Goal: Communication & Community: Share content

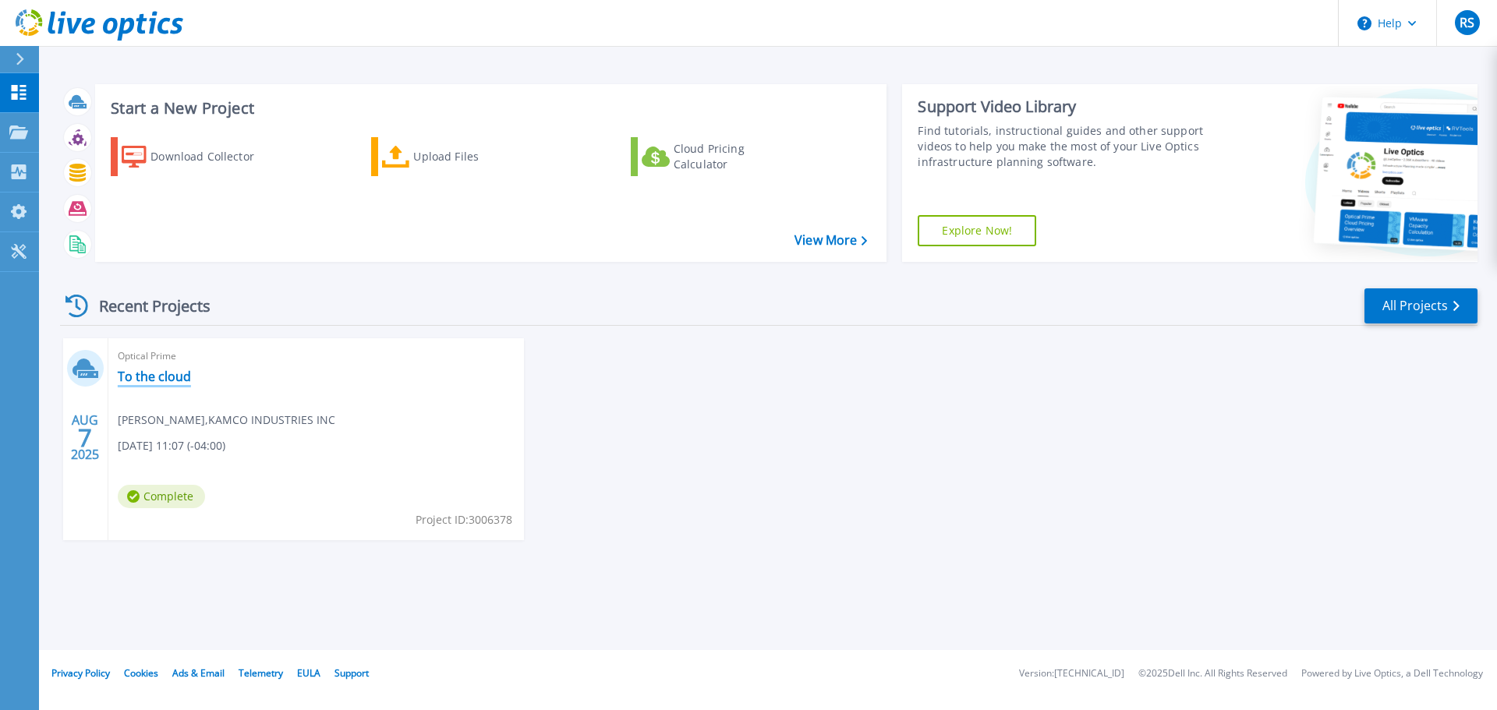
click at [154, 369] on link "To the cloud" at bounding box center [154, 377] width 73 height 16
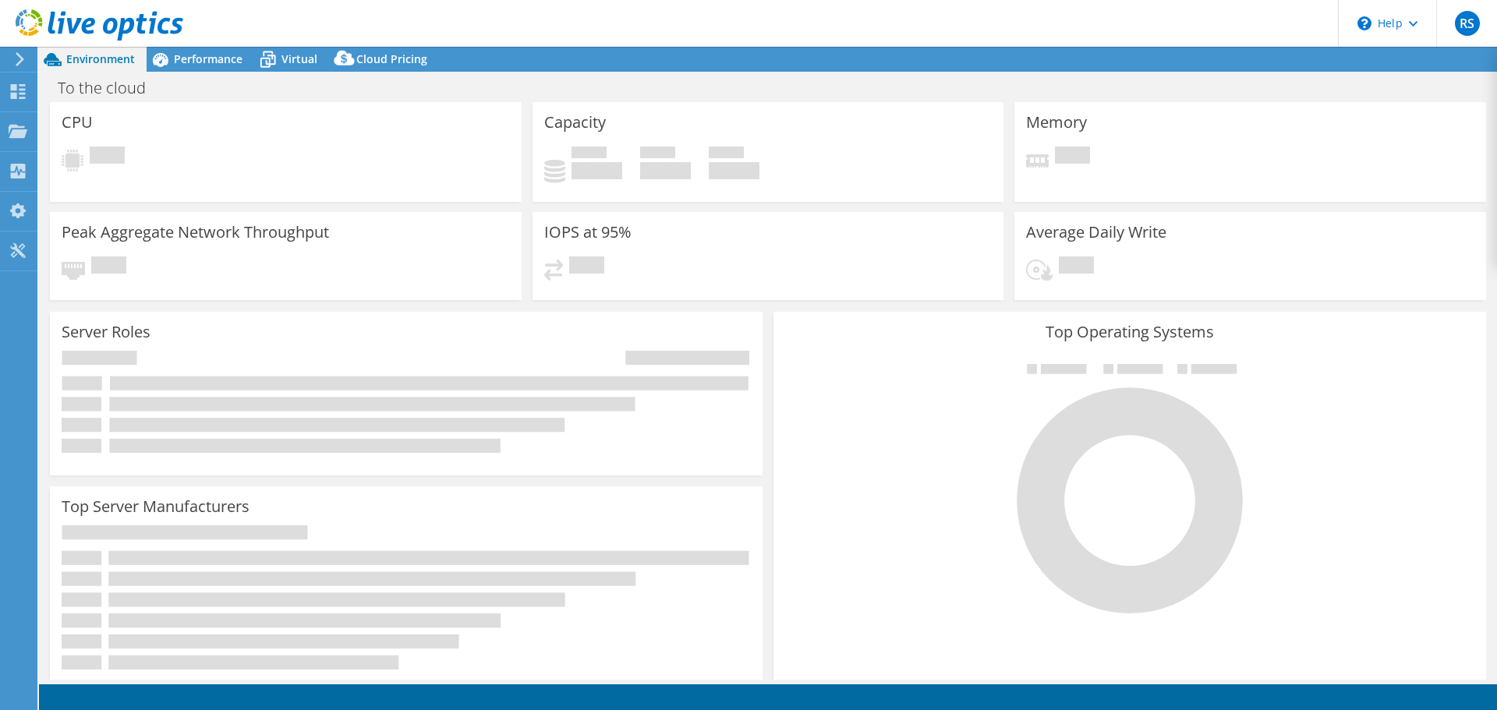
select select "USD"
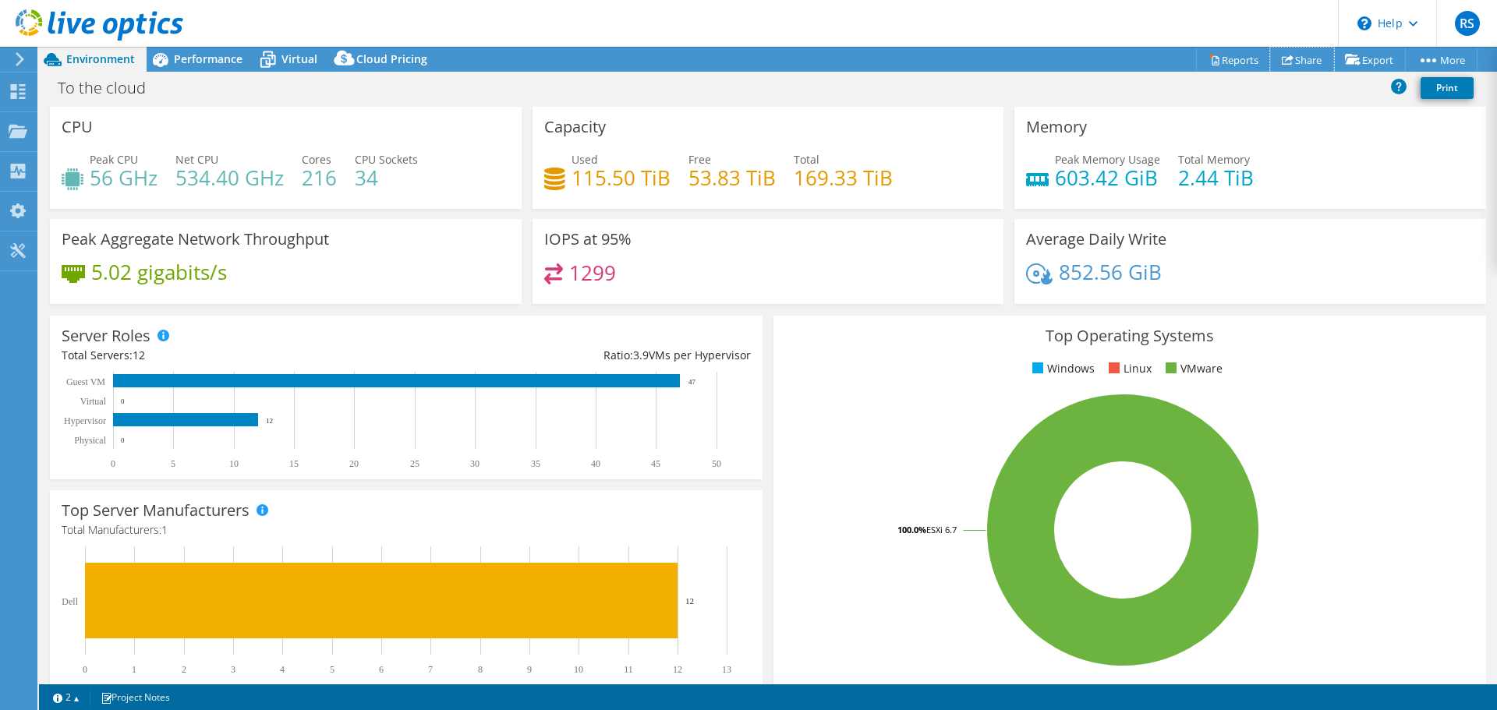
click at [1292, 58] on link "Share" at bounding box center [1302, 60] width 64 height 24
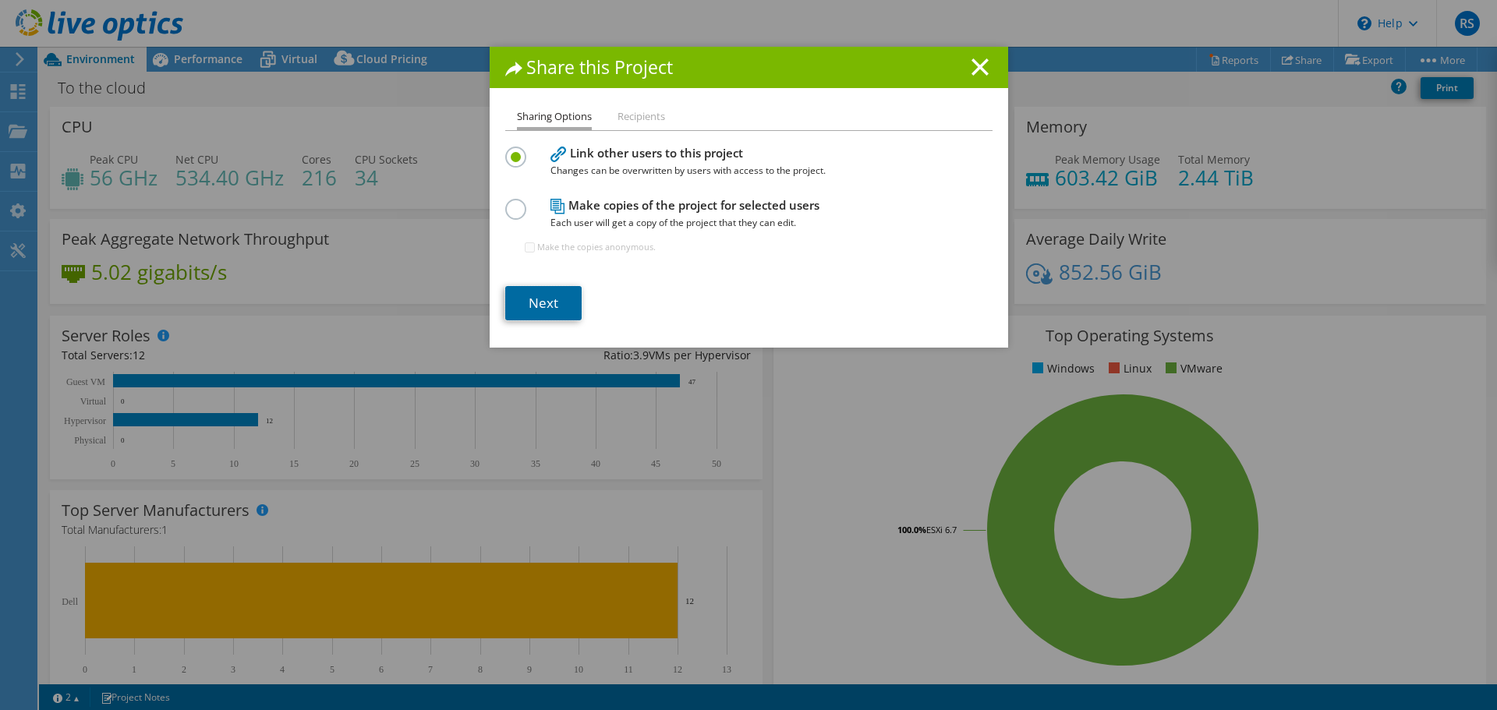
click at [525, 295] on link "Next" at bounding box center [543, 303] width 76 height 34
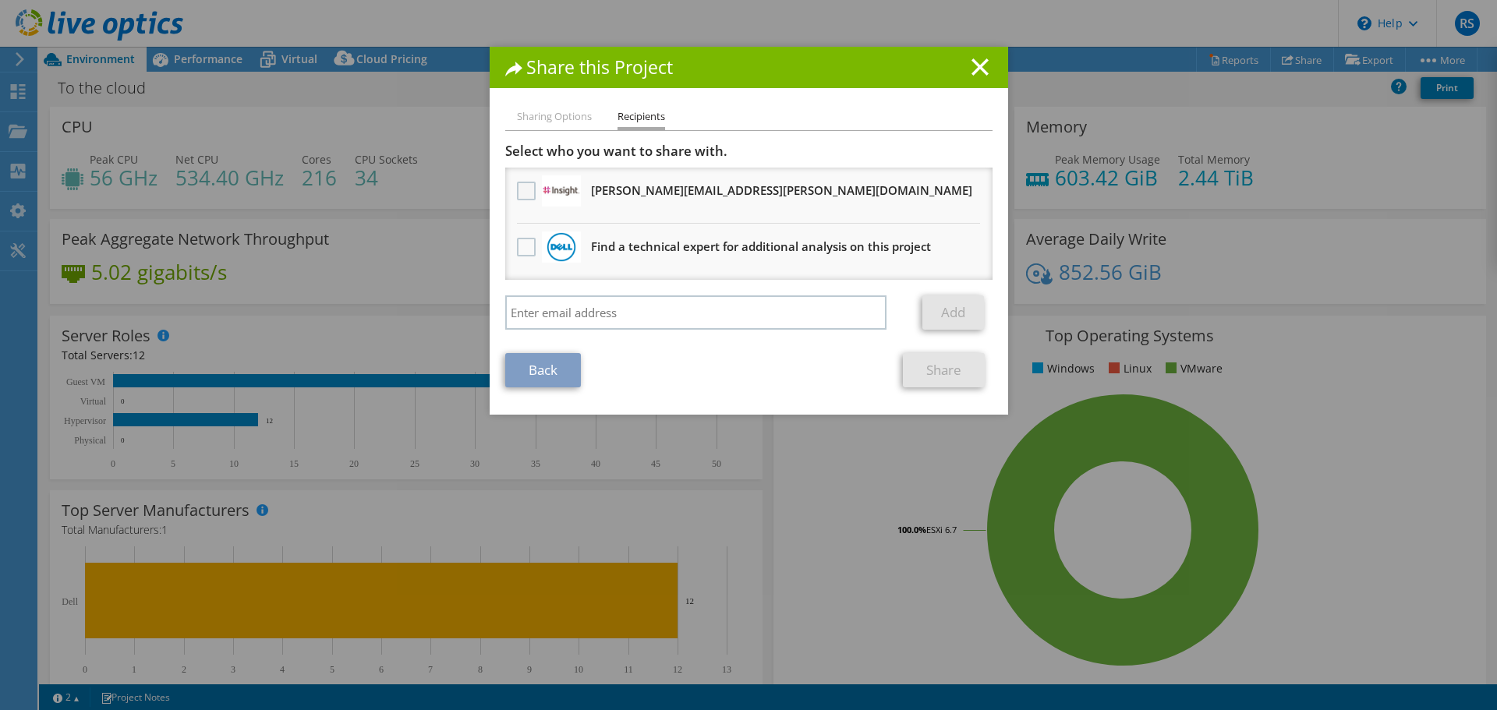
click at [519, 189] on label at bounding box center [528, 191] width 23 height 19
click at [0, 0] on input "checkbox" at bounding box center [0, 0] width 0 height 0
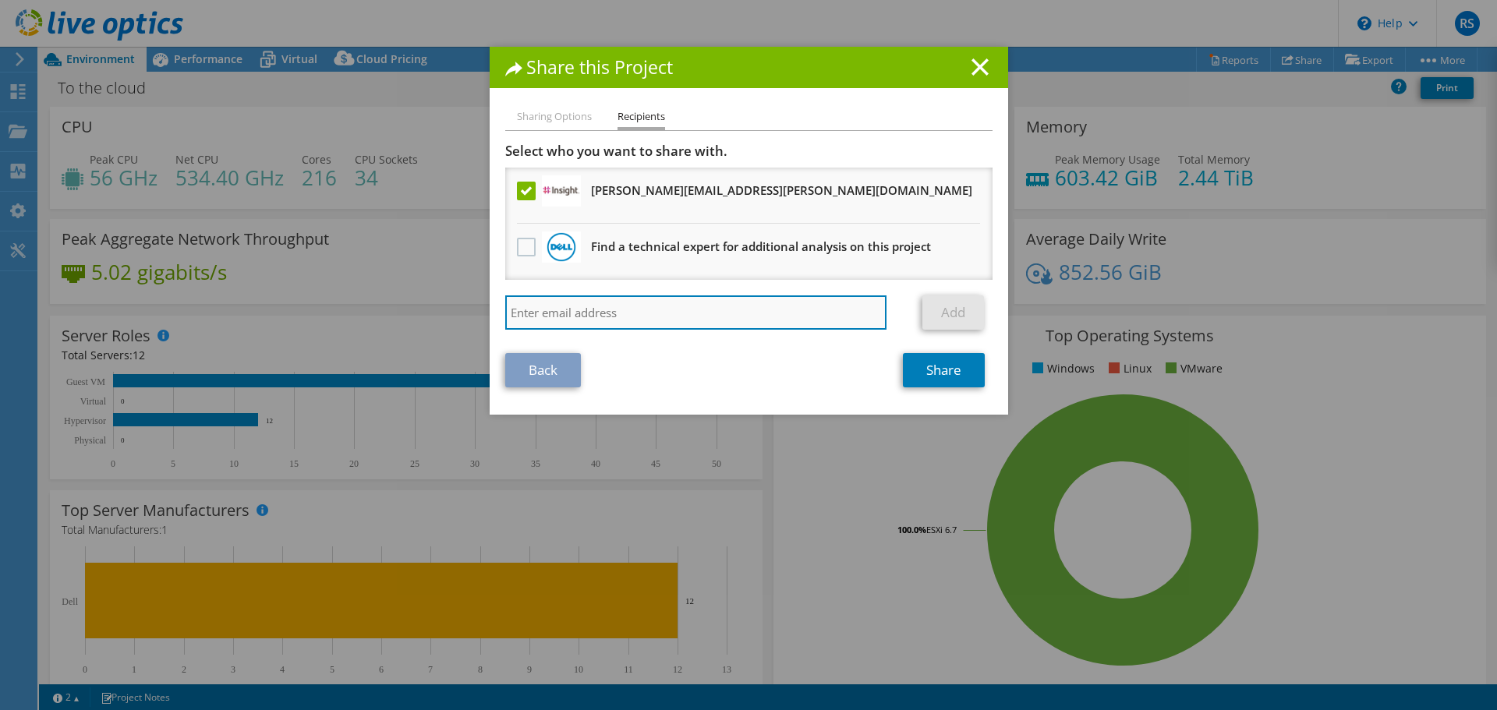
click at [559, 309] on input "search" at bounding box center [696, 312] width 382 height 34
paste input "[PERSON_NAME][EMAIL_ADDRESS][PERSON_NAME][DOMAIN_NAME]"
type input "[PERSON_NAME][EMAIL_ADDRESS][PERSON_NAME][DOMAIN_NAME]"
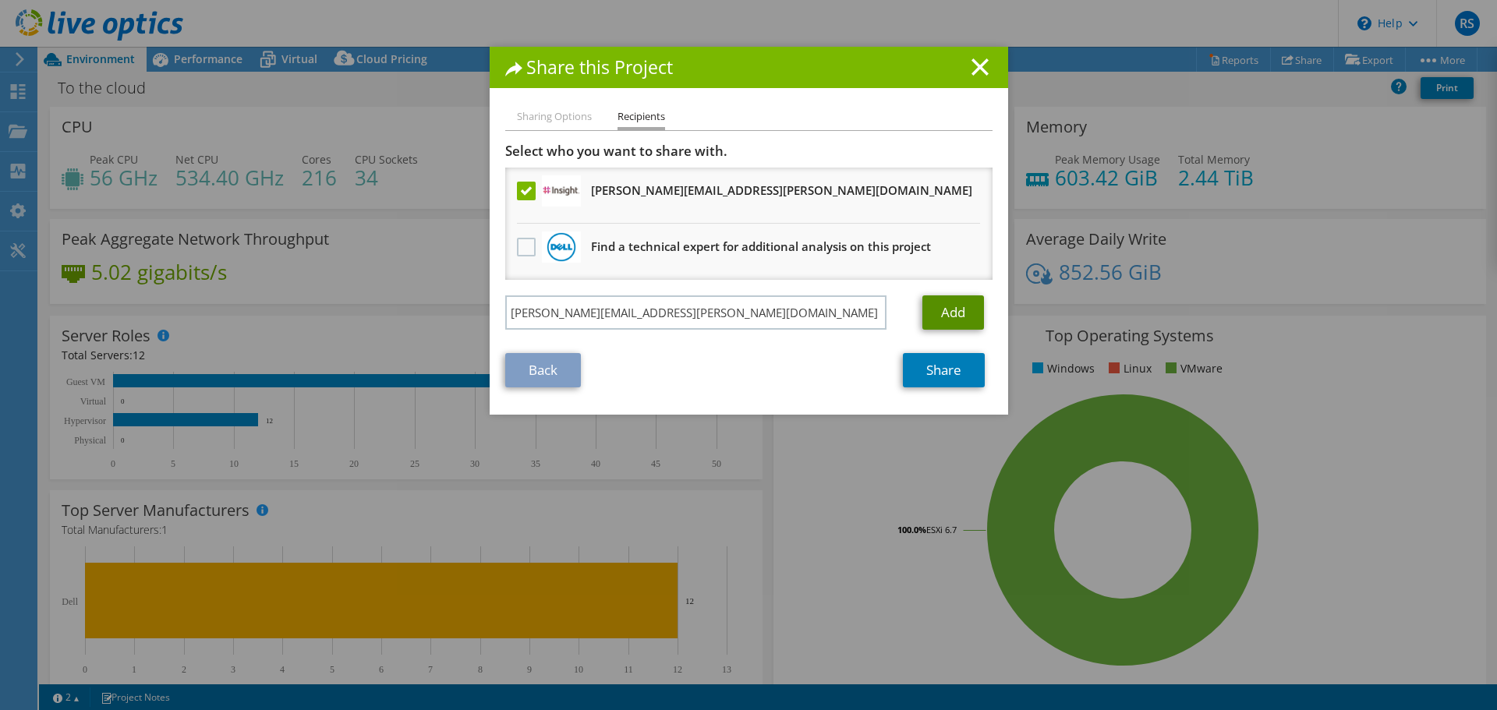
click at [970, 301] on link "Add" at bounding box center [953, 312] width 62 height 34
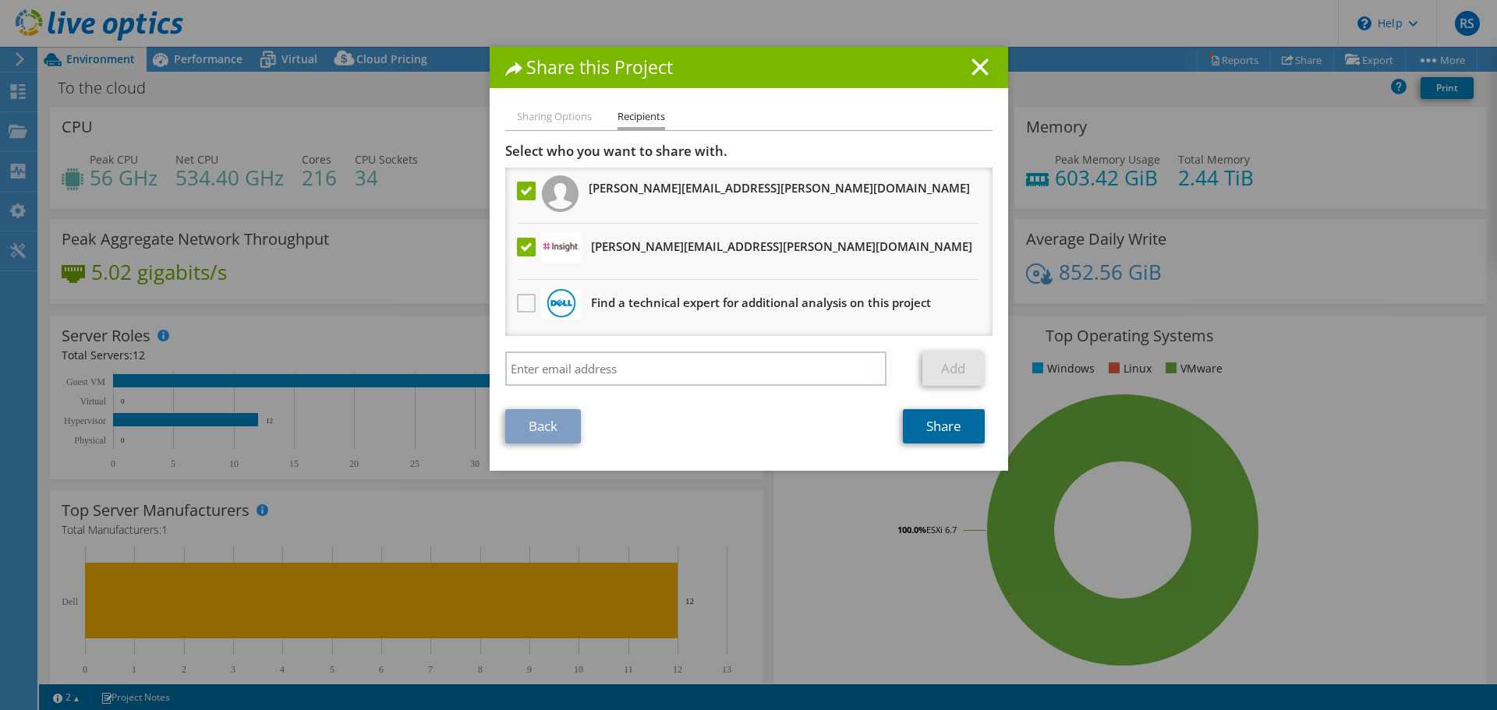
click at [931, 422] on link "Share" at bounding box center [944, 426] width 82 height 34
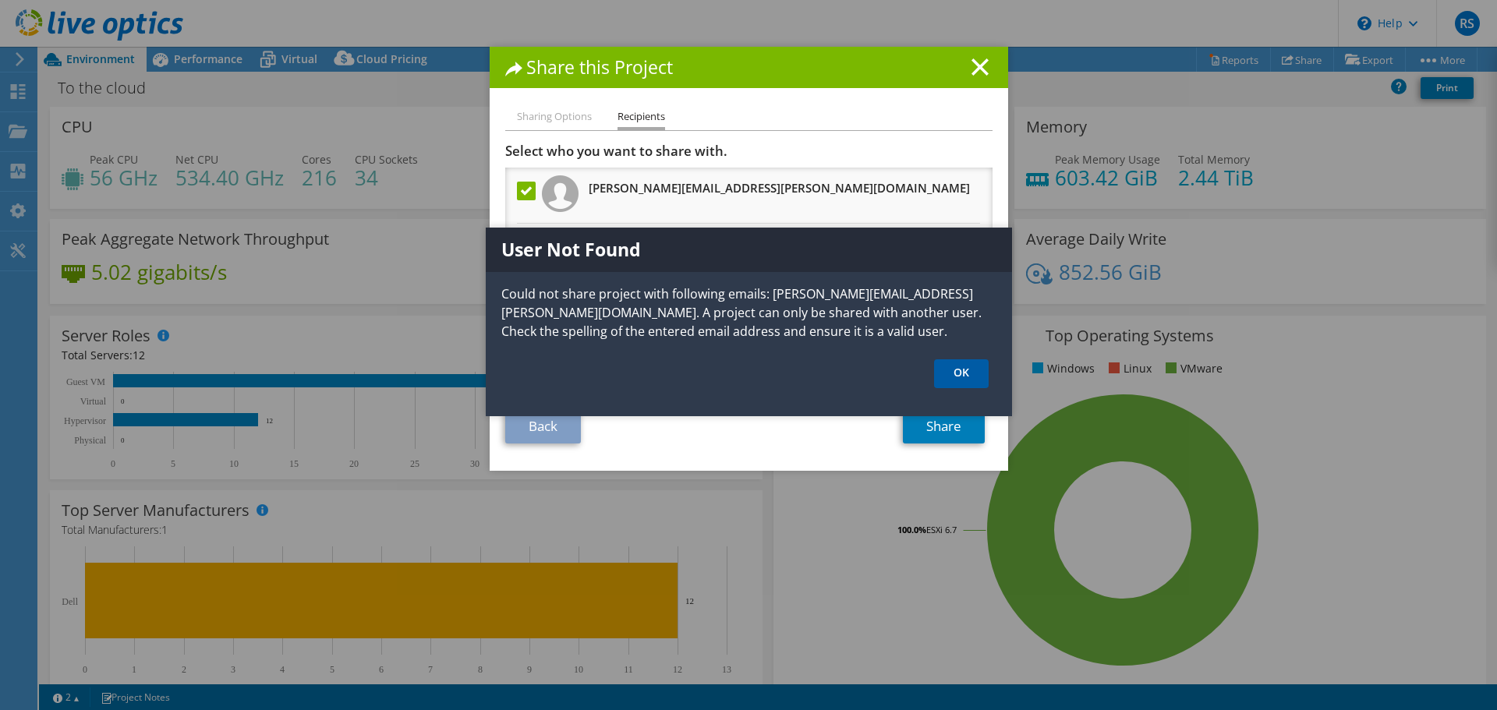
click at [949, 362] on link "OK" at bounding box center [961, 373] width 55 height 29
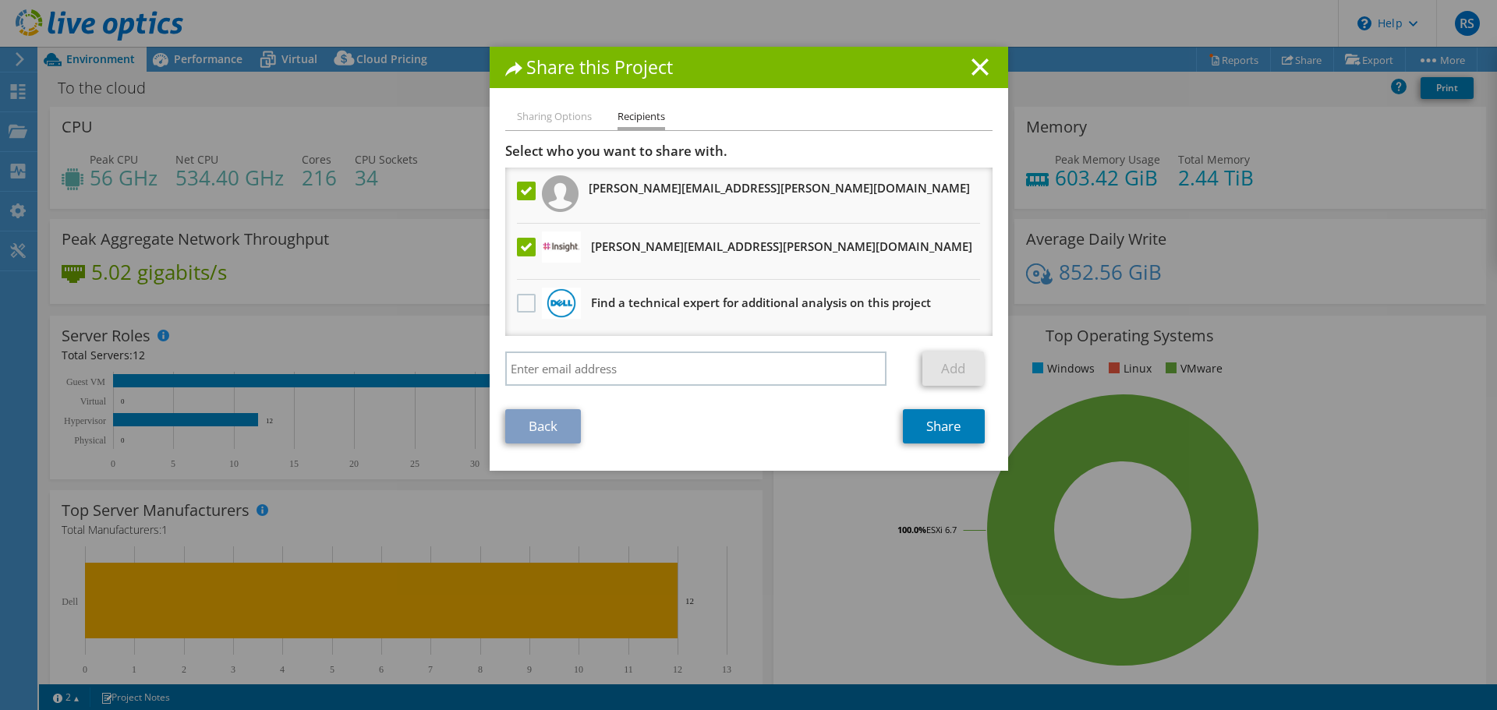
click at [525, 242] on label at bounding box center [528, 247] width 23 height 19
click at [0, 0] on input "checkbox" at bounding box center [0, 0] width 0 height 0
click at [950, 424] on link "Share" at bounding box center [944, 426] width 82 height 34
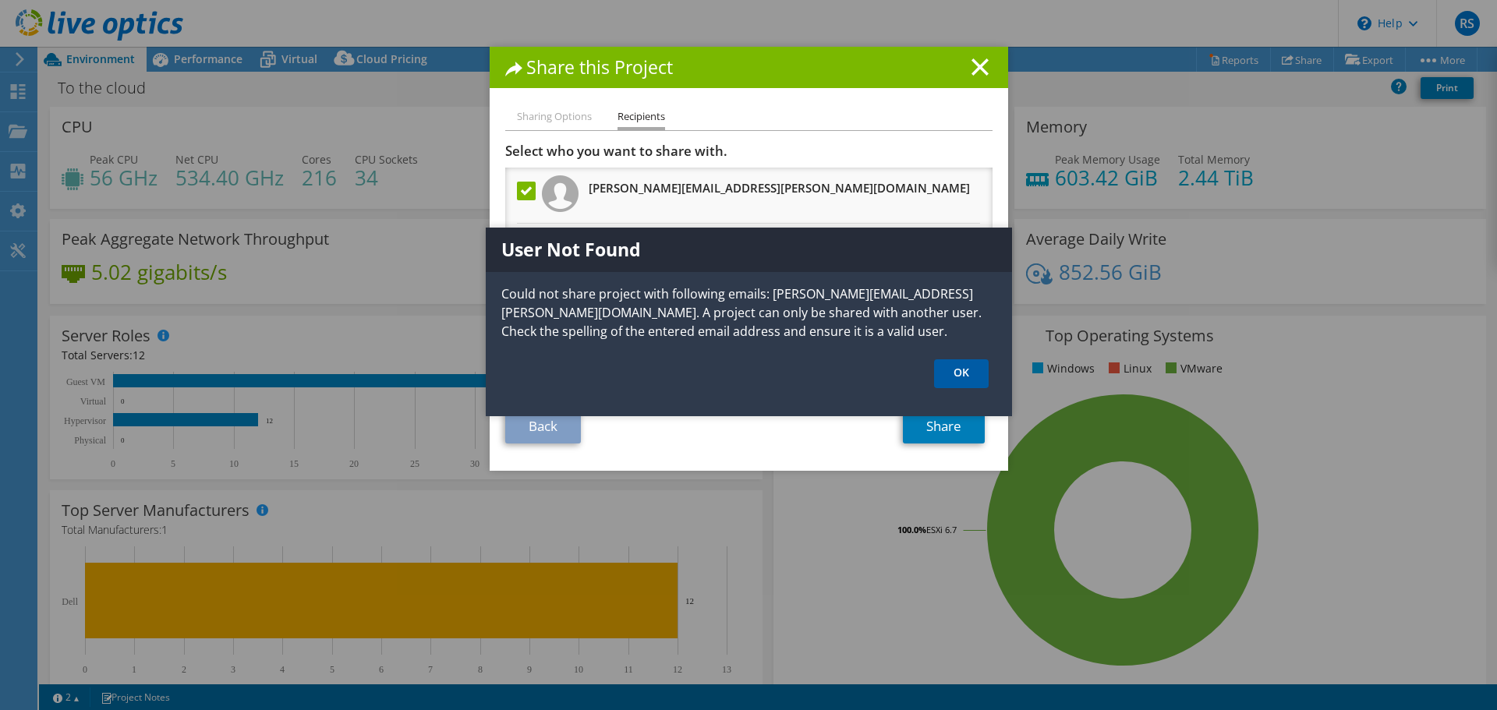
click at [952, 362] on link "OK" at bounding box center [961, 373] width 55 height 29
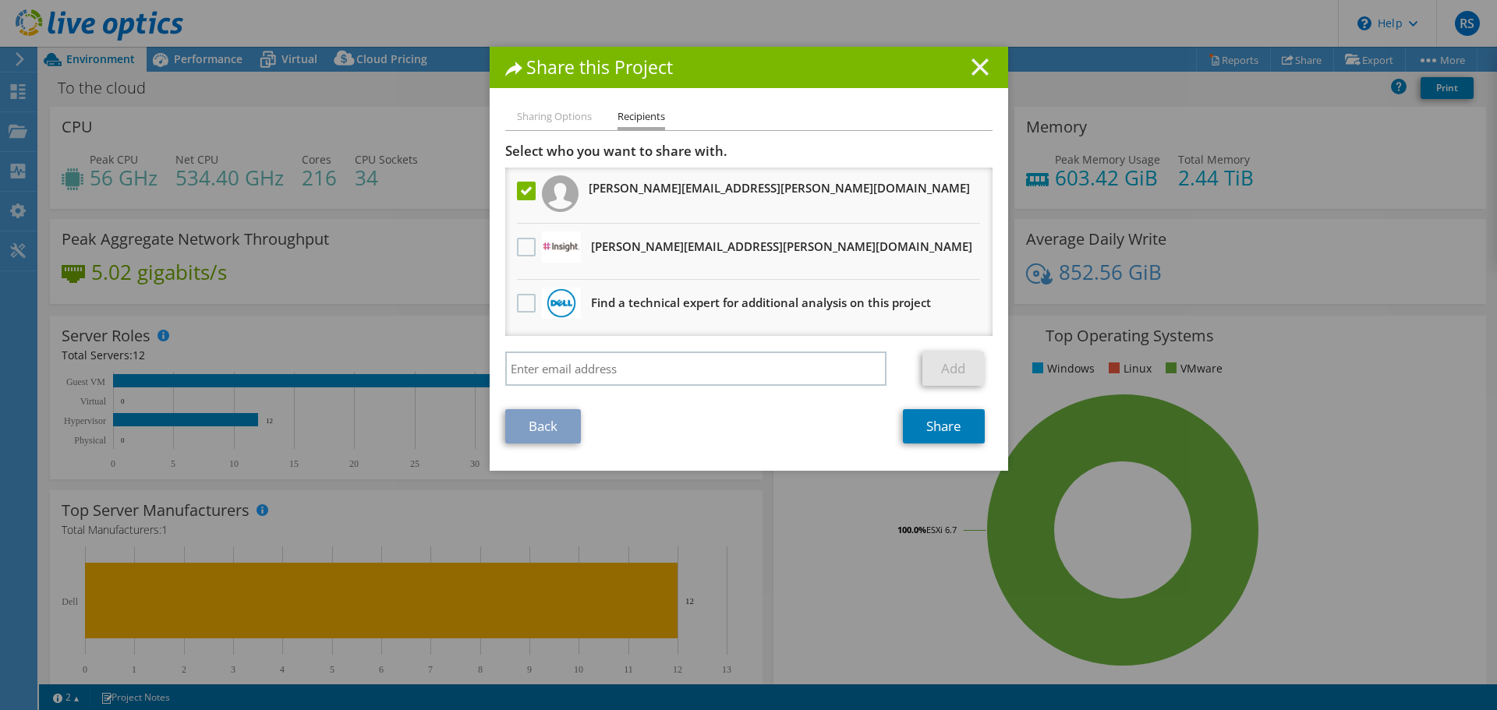
click at [973, 65] on line at bounding box center [980, 67] width 16 height 16
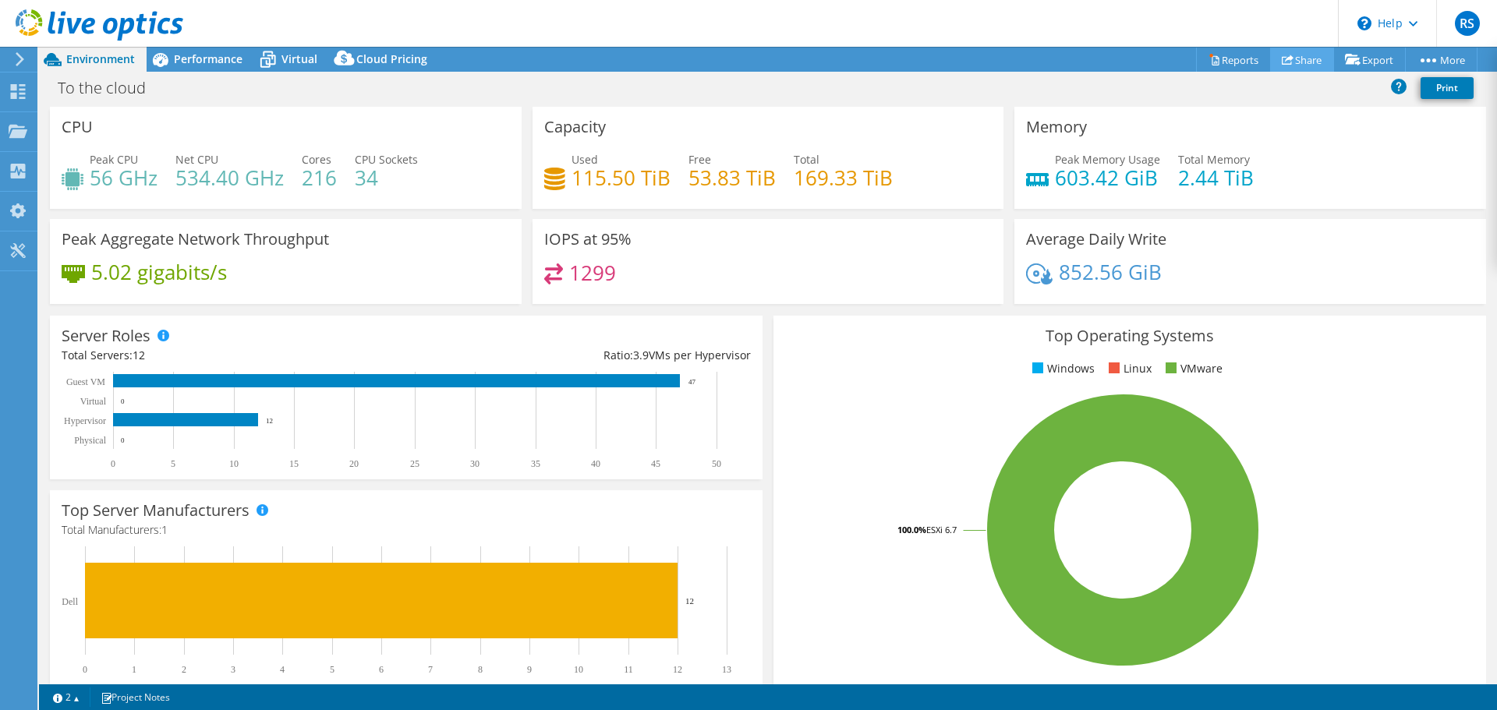
click at [1294, 62] on link "Share" at bounding box center [1302, 60] width 64 height 24
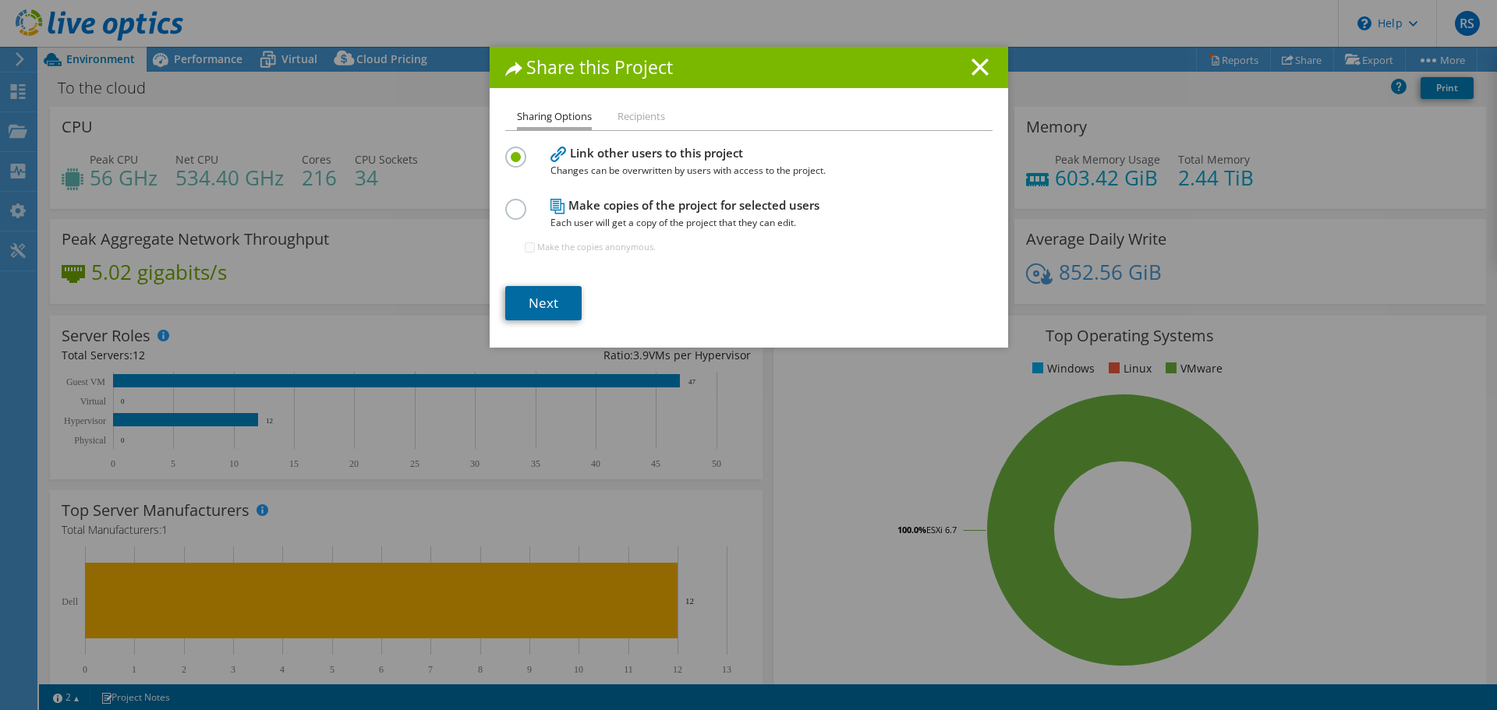
click at [565, 286] on link "Next" at bounding box center [543, 303] width 76 height 34
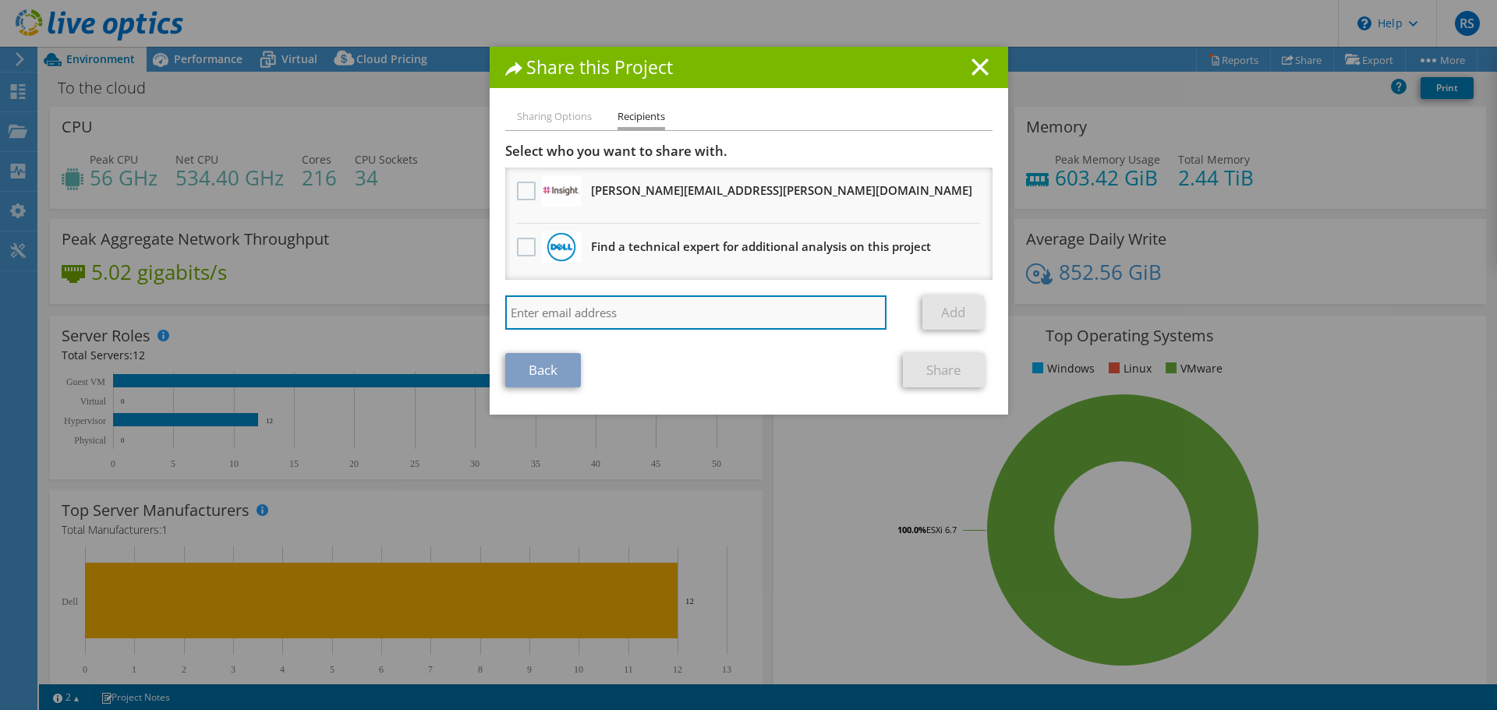
click at [577, 311] on input "search" at bounding box center [696, 312] width 382 height 34
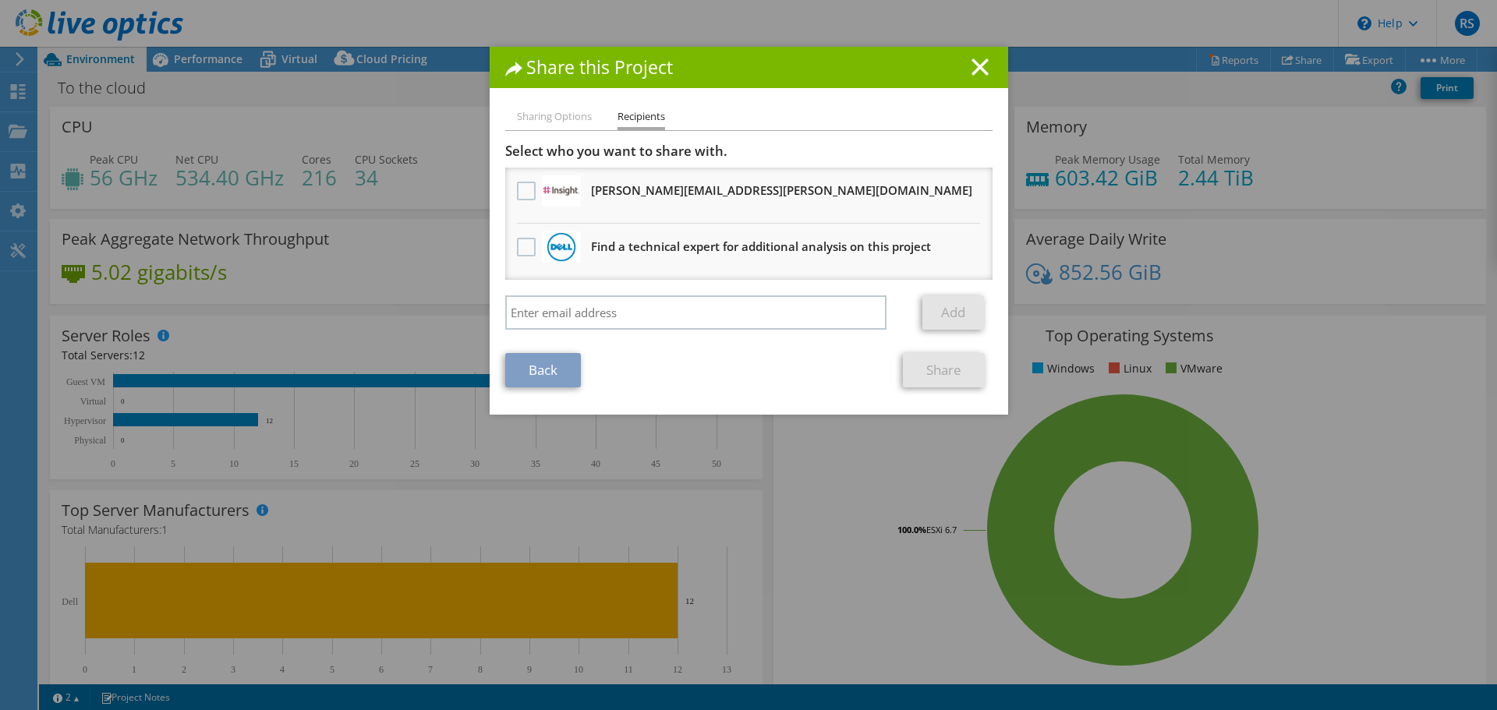
click at [528, 282] on div "Select who you want to share with. All project copies will be anonymous. [PERSO…" at bounding box center [748, 240] width 487 height 195
click at [517, 243] on label at bounding box center [528, 247] width 23 height 19
click at [0, 0] on input "checkbox" at bounding box center [0, 0] width 0 height 0
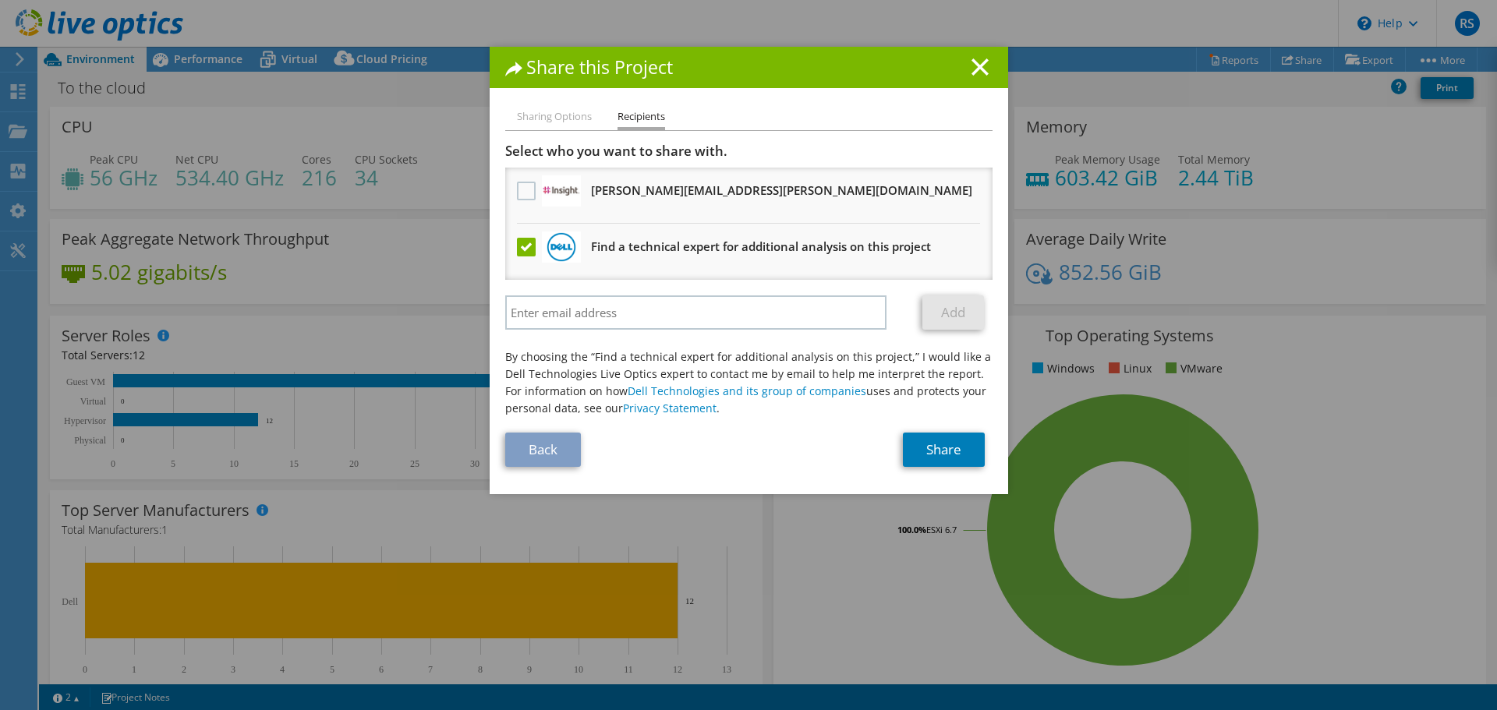
click at [517, 243] on label at bounding box center [528, 247] width 23 height 19
click at [0, 0] on input "checkbox" at bounding box center [0, 0] width 0 height 0
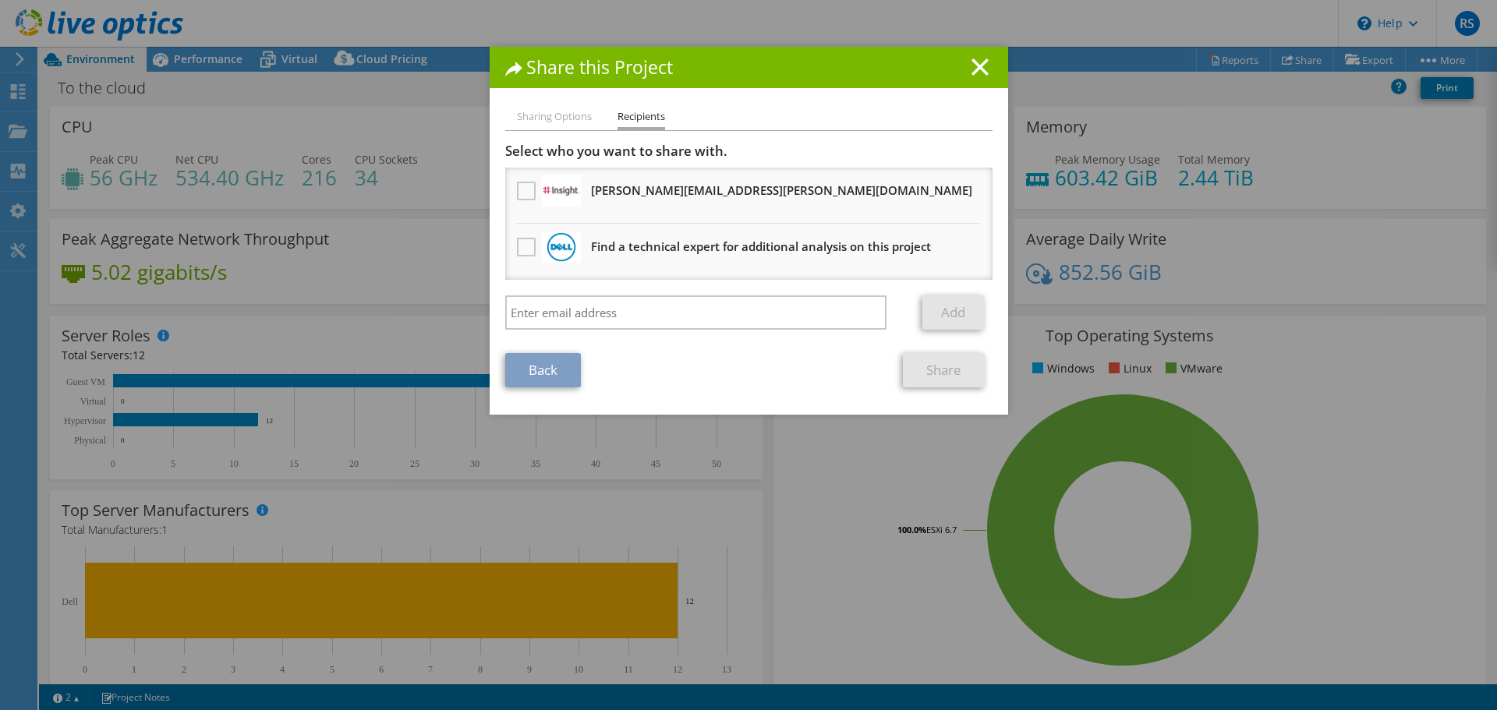
click at [973, 69] on line at bounding box center [980, 67] width 16 height 16
